Goal: Information Seeking & Learning: Learn about a topic

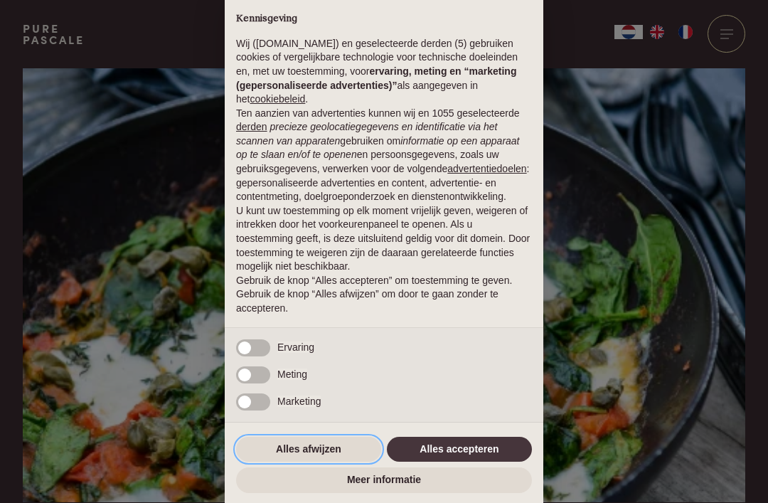
click at [329, 450] on button "Alles afwijzen" at bounding box center [308, 450] width 145 height 26
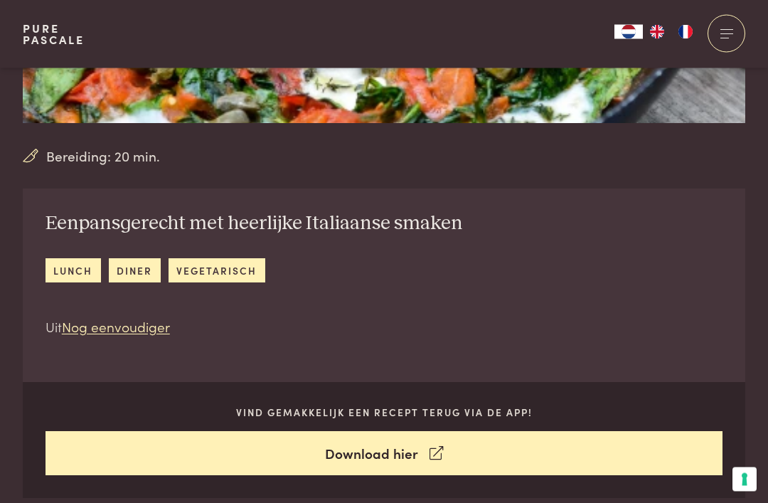
scroll to position [380, 0]
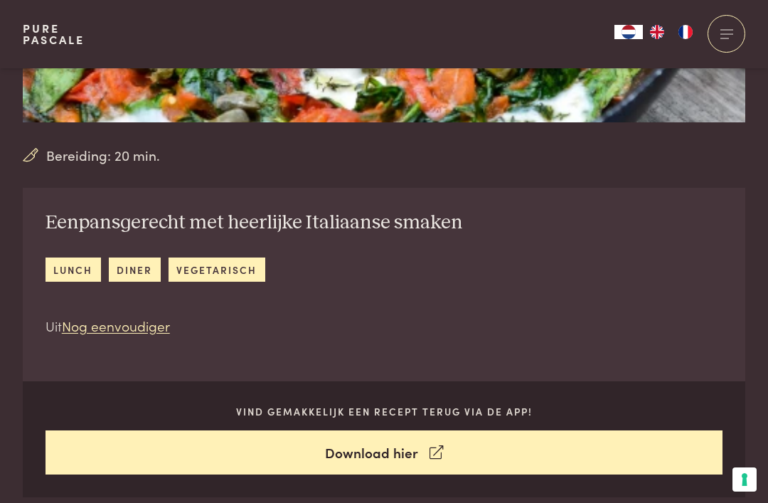
click at [227, 270] on link "vegetarisch" at bounding box center [217, 269] width 97 height 23
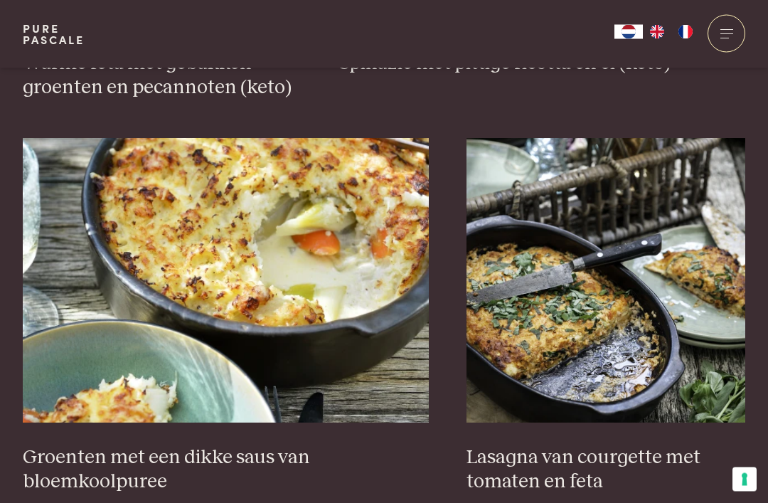
scroll to position [2459, 0]
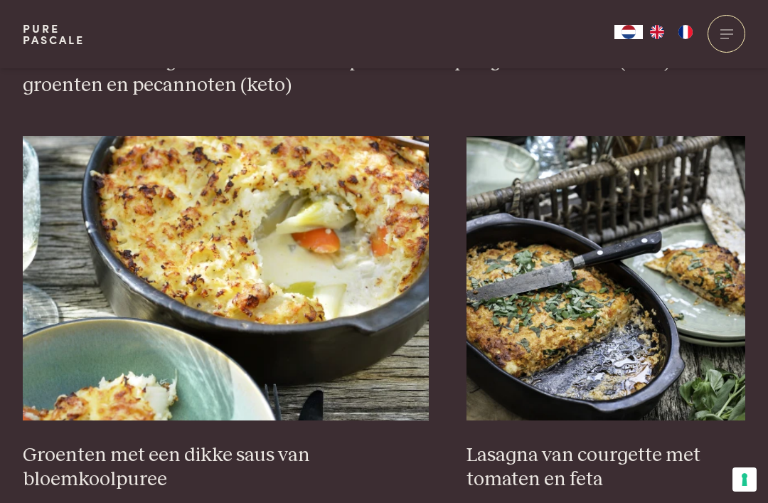
click at [586, 307] on img at bounding box center [606, 278] width 279 height 285
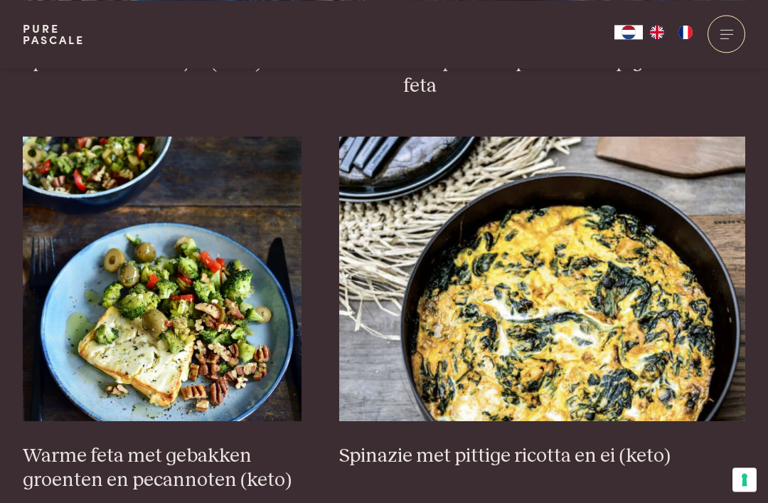
scroll to position [2031, 0]
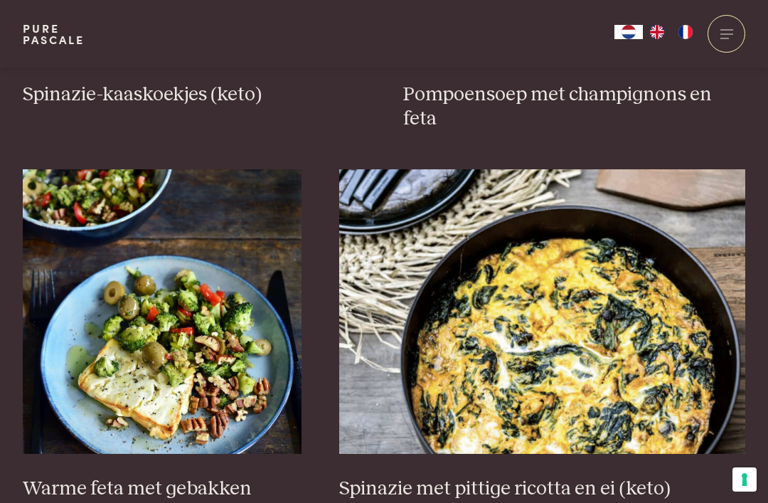
click at [189, 353] on img at bounding box center [162, 311] width 279 height 285
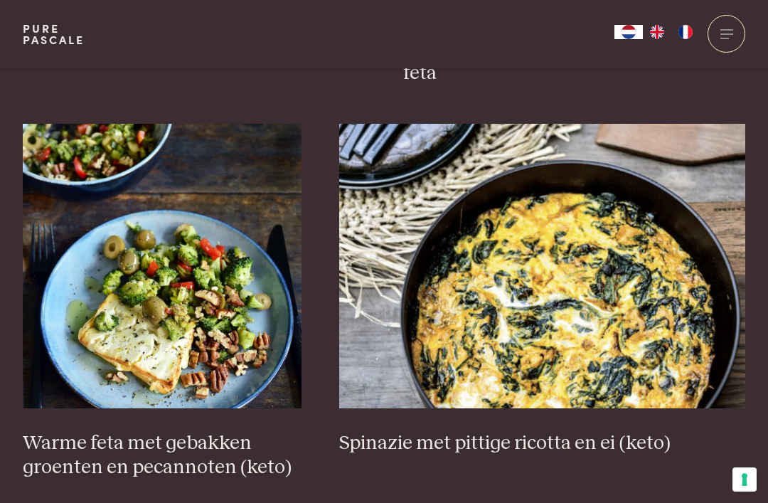
click at [611, 255] on img at bounding box center [542, 266] width 406 height 285
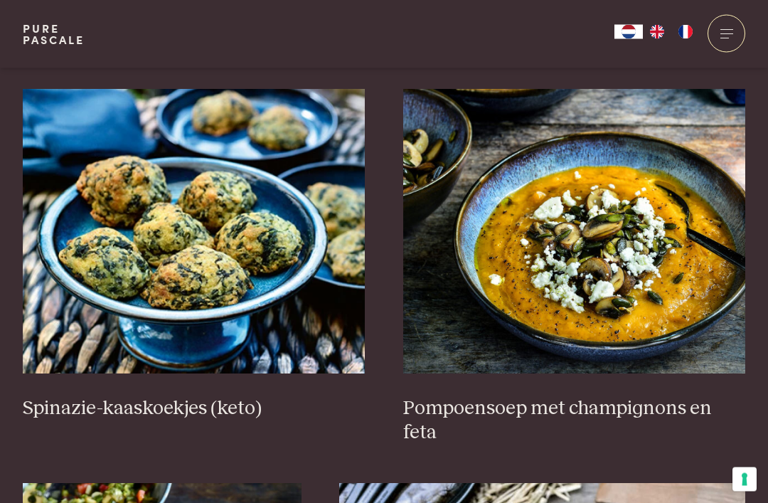
scroll to position [1717, 0]
click at [238, 221] on img at bounding box center [194, 231] width 343 height 285
click at [640, 222] on img at bounding box center [574, 231] width 343 height 285
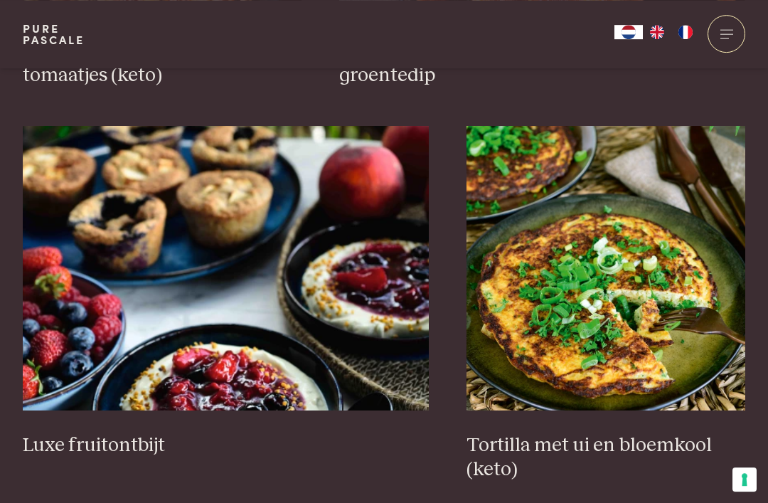
scroll to position [1272, 0]
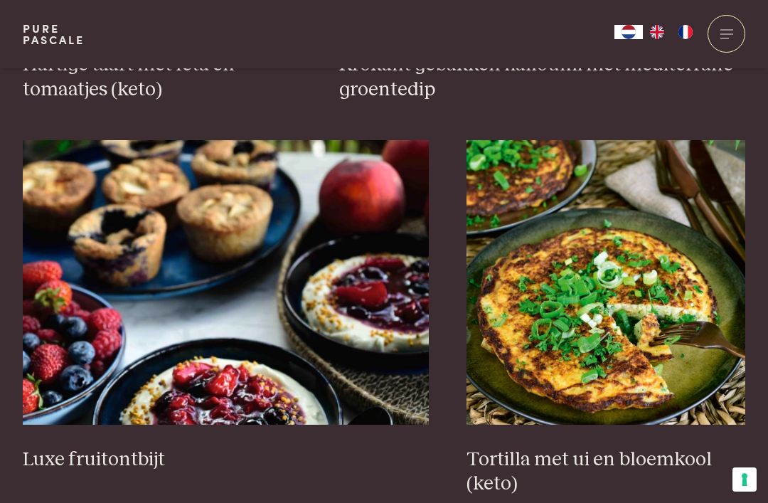
click at [644, 295] on img at bounding box center [606, 282] width 279 height 285
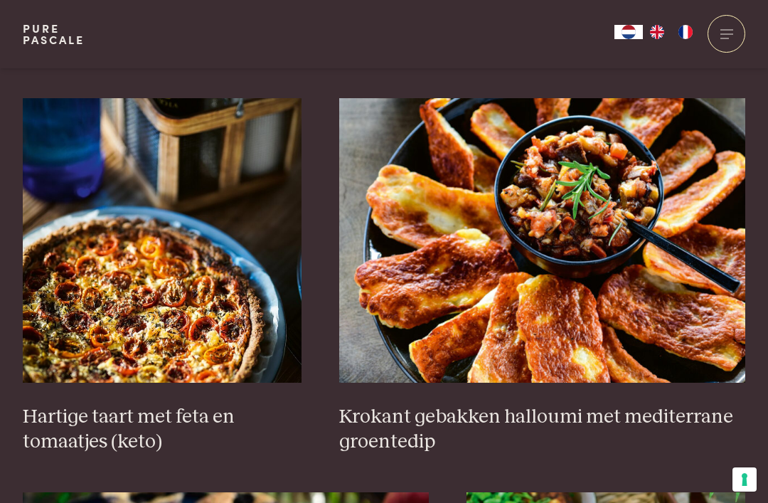
scroll to position [919, 0]
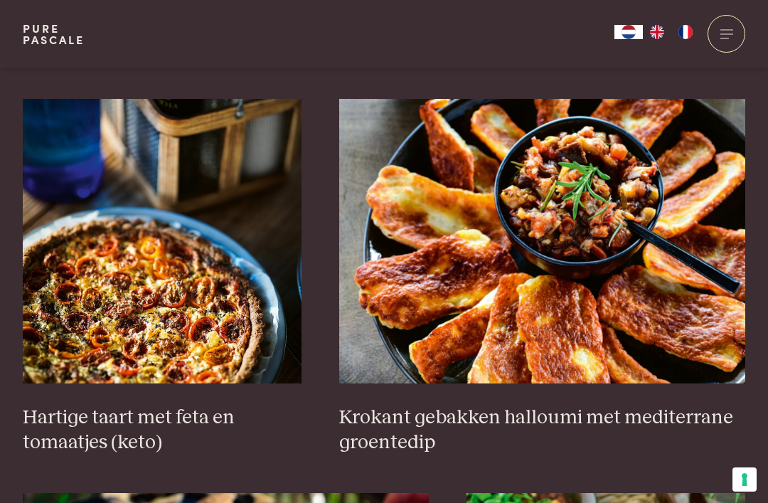
click at [474, 239] on img at bounding box center [542, 241] width 406 height 285
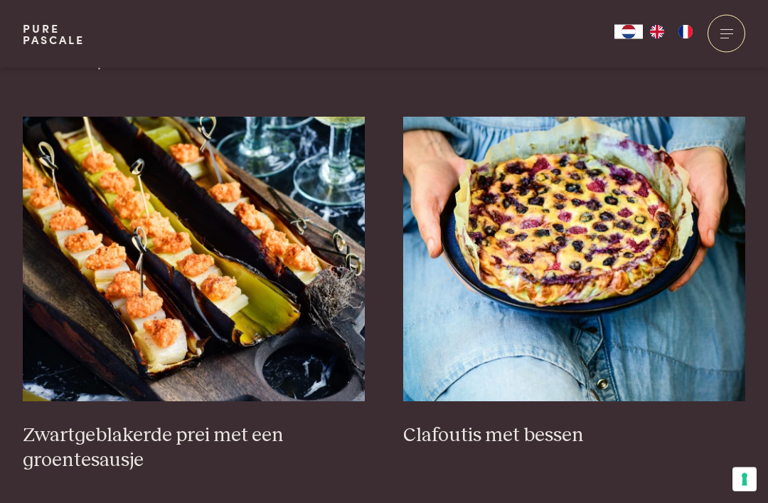
scroll to position [508, 0]
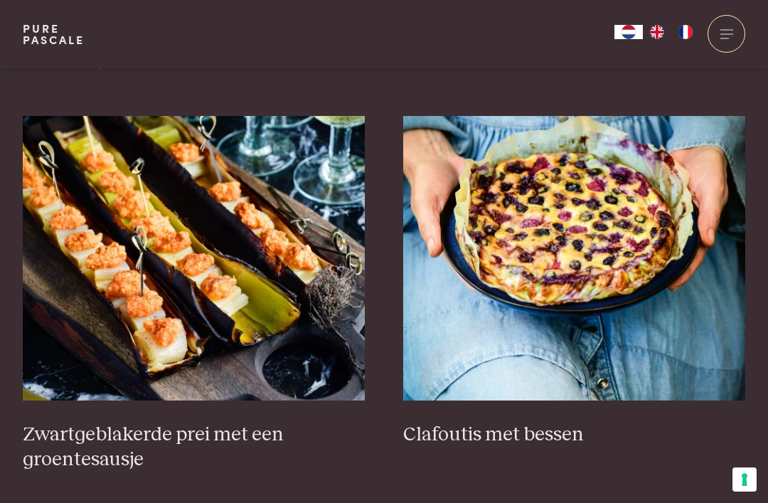
click at [622, 218] on img at bounding box center [574, 258] width 343 height 285
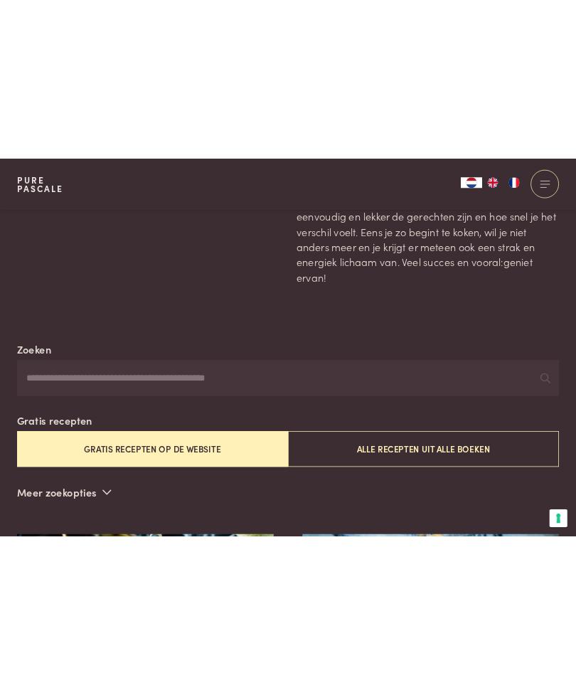
scroll to position [0, 0]
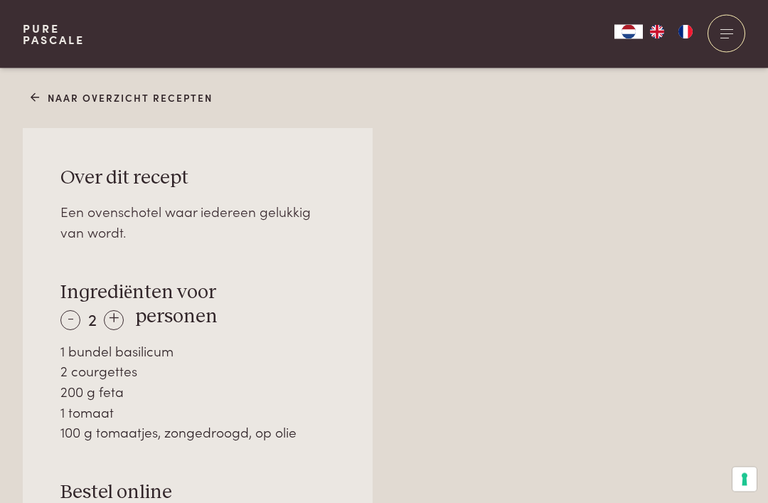
scroll to position [853, 0]
click at [115, 312] on div "+" at bounding box center [114, 319] width 20 height 20
click at [117, 313] on div "+" at bounding box center [114, 319] width 20 height 20
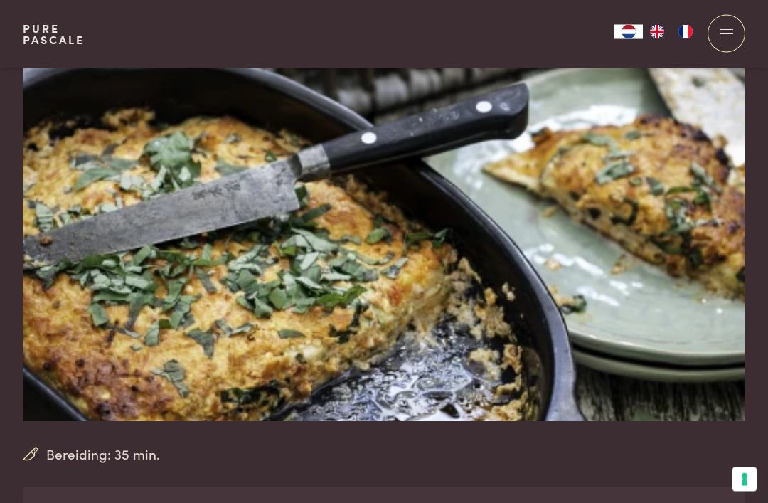
scroll to position [0, 0]
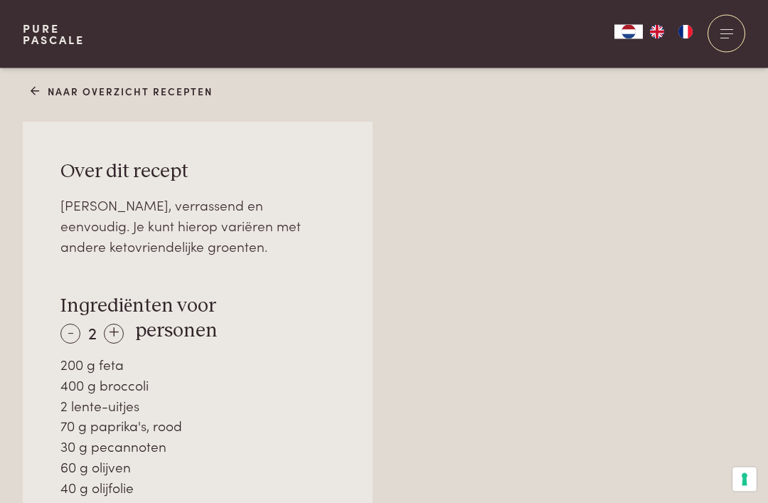
scroll to position [859, 0]
click at [116, 327] on div "+" at bounding box center [114, 334] width 20 height 20
click at [117, 327] on div "+" at bounding box center [114, 334] width 20 height 20
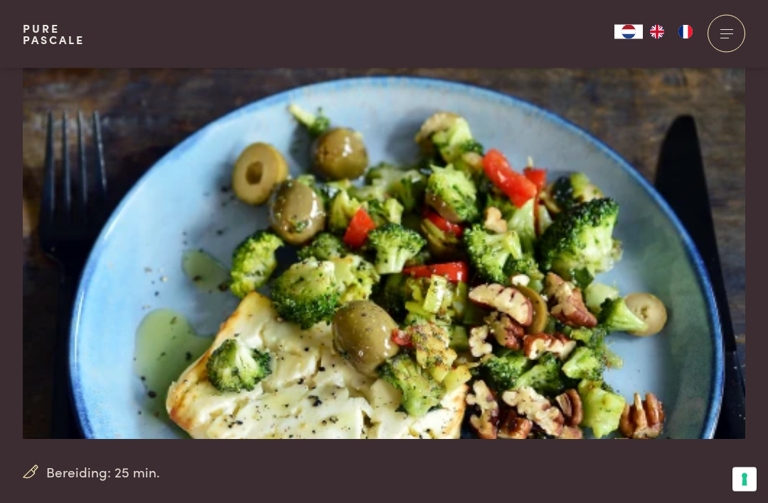
scroll to position [0, 0]
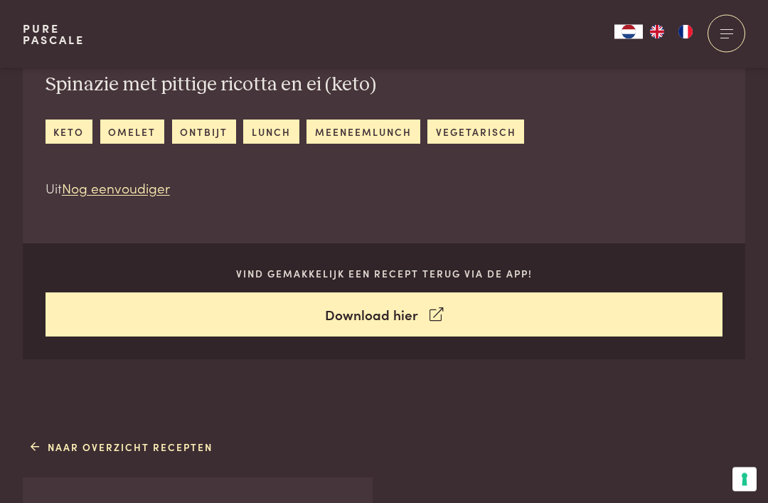
scroll to position [507, 0]
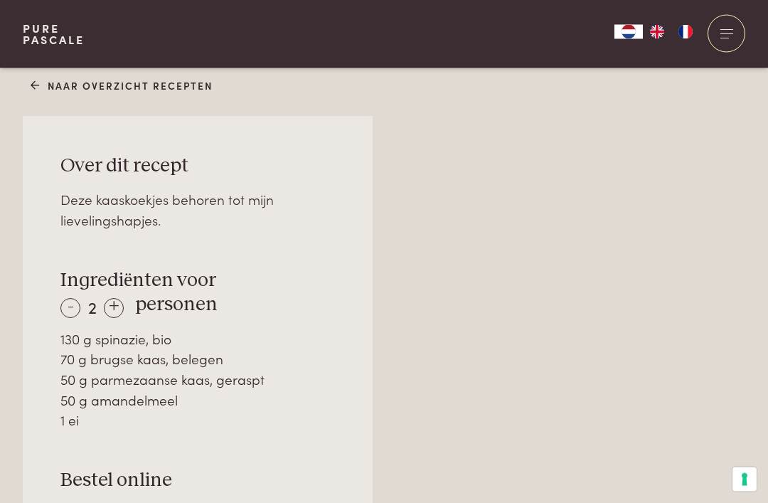
scroll to position [865, 0]
click at [122, 300] on div "+" at bounding box center [114, 307] width 20 height 20
click at [120, 301] on div "+" at bounding box center [114, 307] width 20 height 20
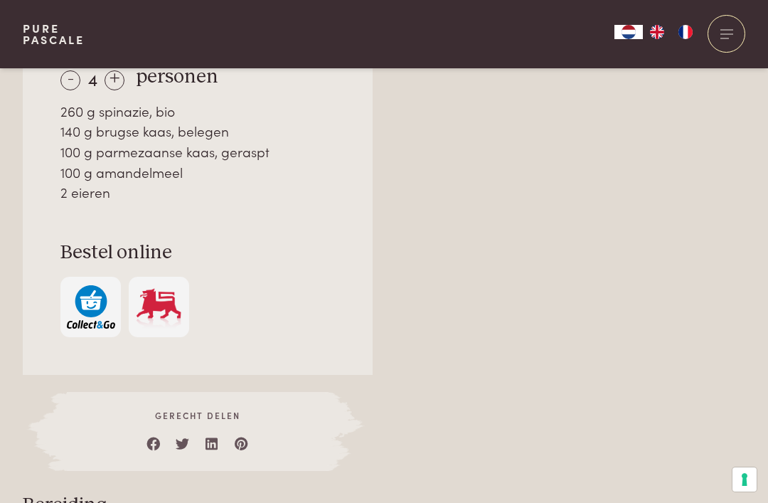
scroll to position [1070, 0]
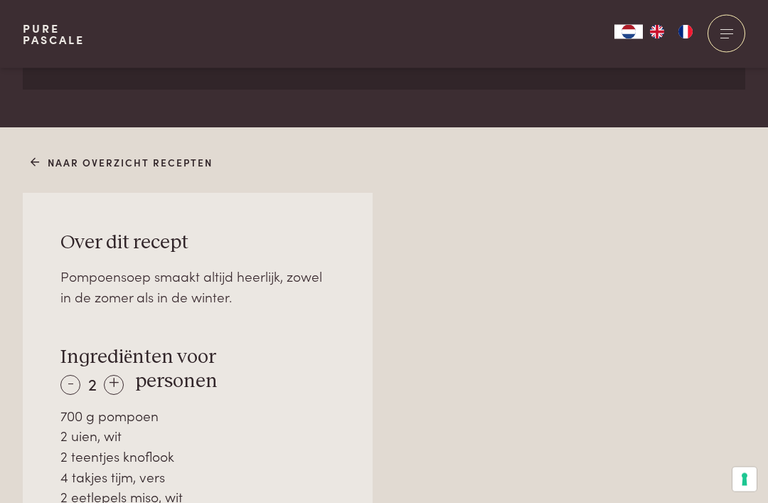
scroll to position [788, 0]
click at [120, 375] on div "+" at bounding box center [114, 385] width 20 height 20
click at [114, 375] on div "+" at bounding box center [114, 385] width 20 height 20
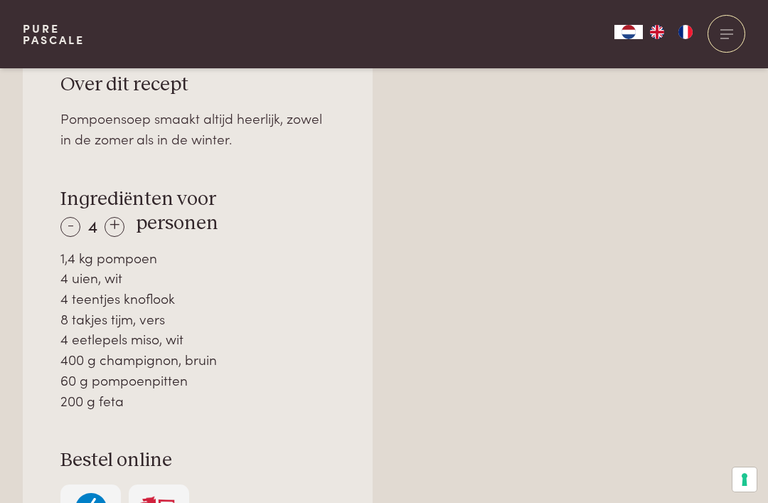
scroll to position [926, 0]
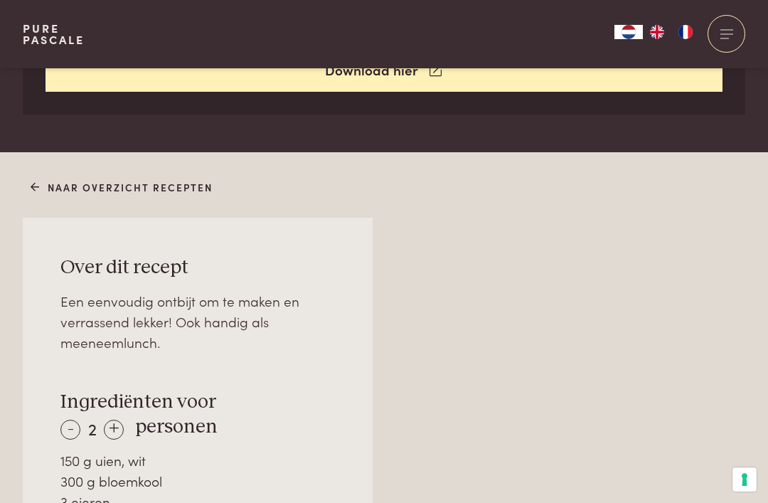
scroll to position [764, 0]
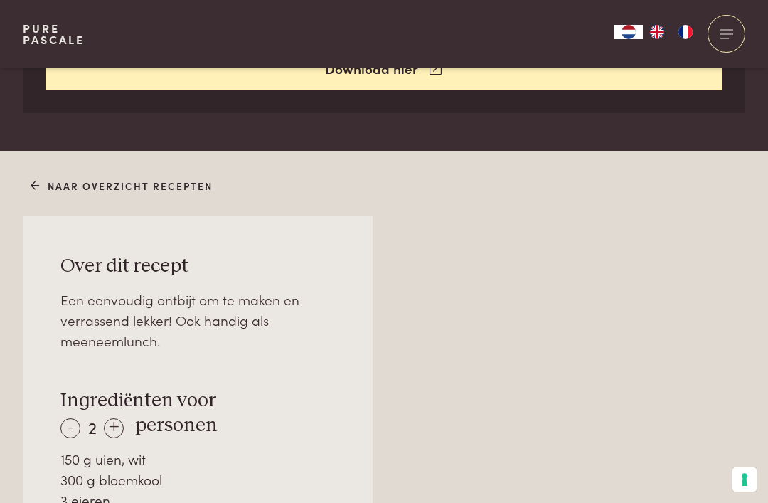
click at [117, 418] on div "+" at bounding box center [114, 428] width 20 height 20
click at [120, 420] on div "+" at bounding box center [114, 428] width 20 height 20
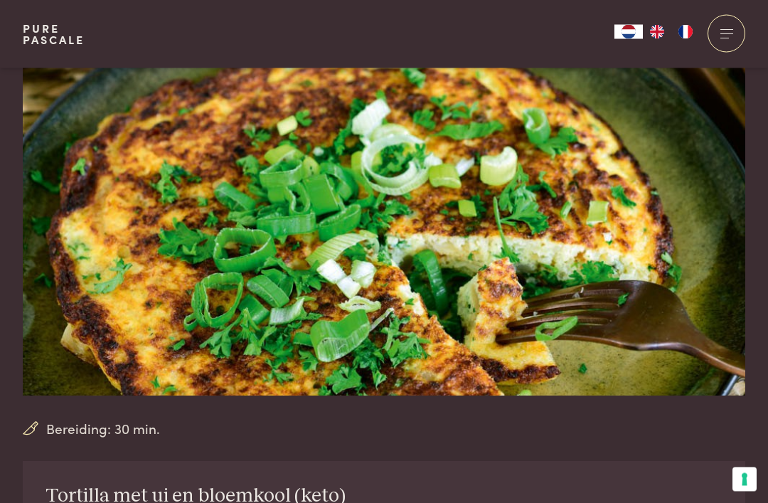
scroll to position [0, 0]
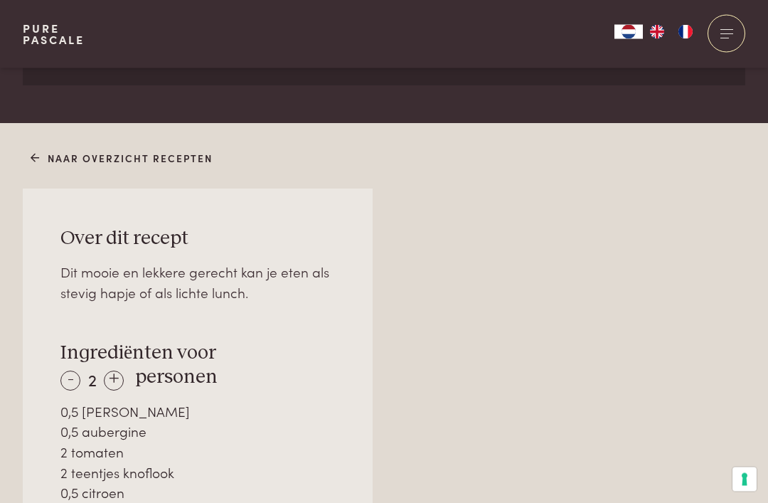
scroll to position [802, 0]
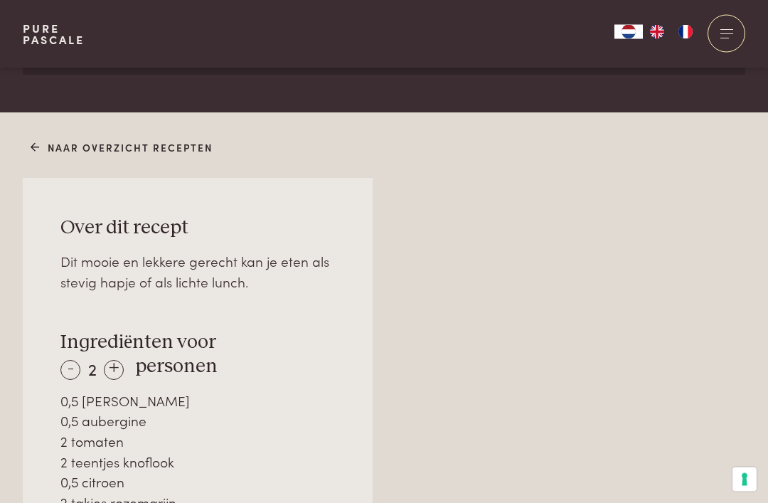
click at [117, 366] on div "+" at bounding box center [114, 371] width 20 height 20
click at [121, 361] on div "+" at bounding box center [114, 370] width 20 height 20
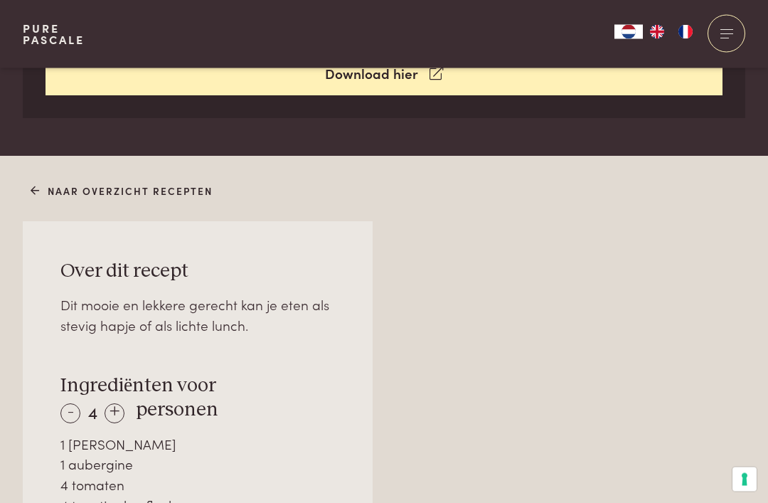
scroll to position [727, 0]
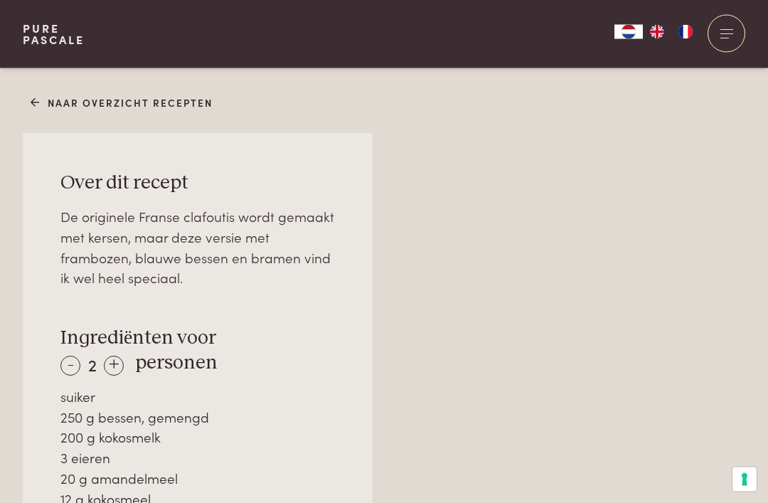
scroll to position [848, 0]
click at [117, 357] on div "+" at bounding box center [114, 365] width 20 height 20
click at [120, 355] on div "+" at bounding box center [114, 365] width 20 height 20
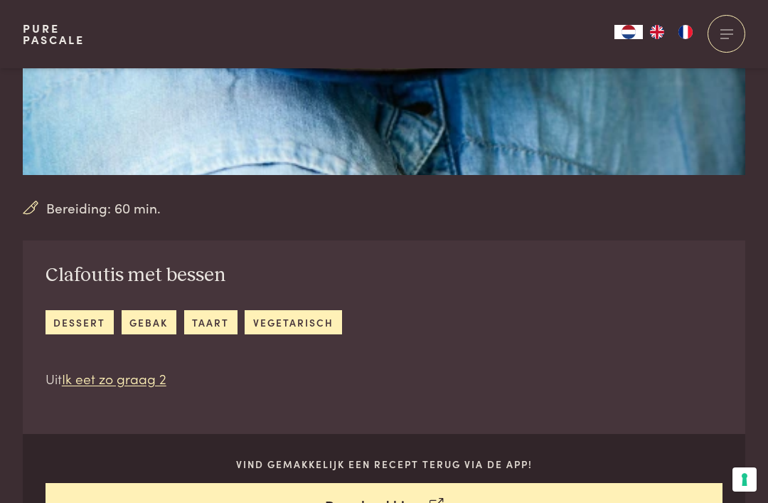
scroll to position [307, 0]
